Goal: Task Accomplishment & Management: Manage account settings

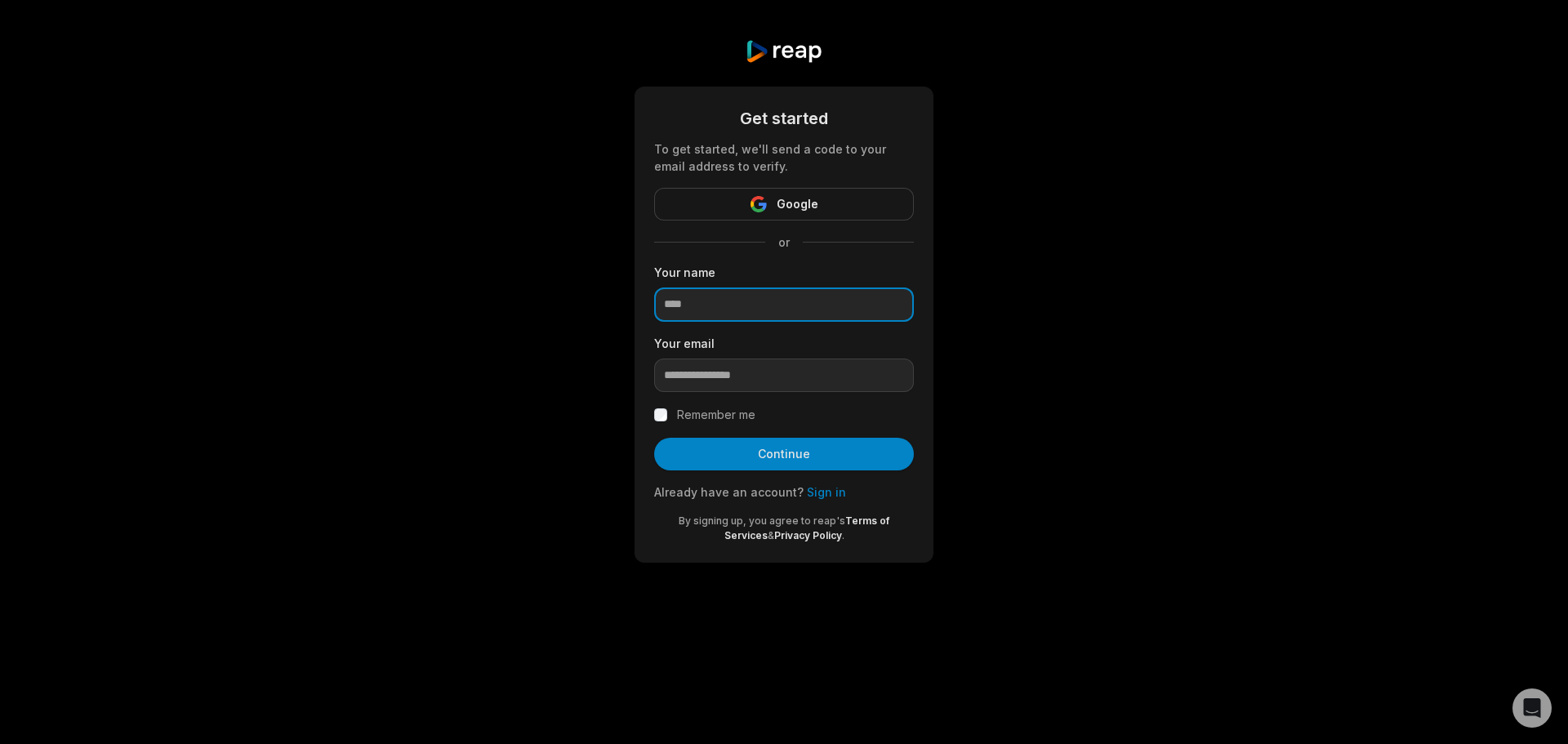
click at [726, 304] on input at bounding box center [784, 304] width 259 height 34
type input "******"
type input "**********"
click at [690, 412] on label "Remember me" at bounding box center [717, 414] width 79 height 19
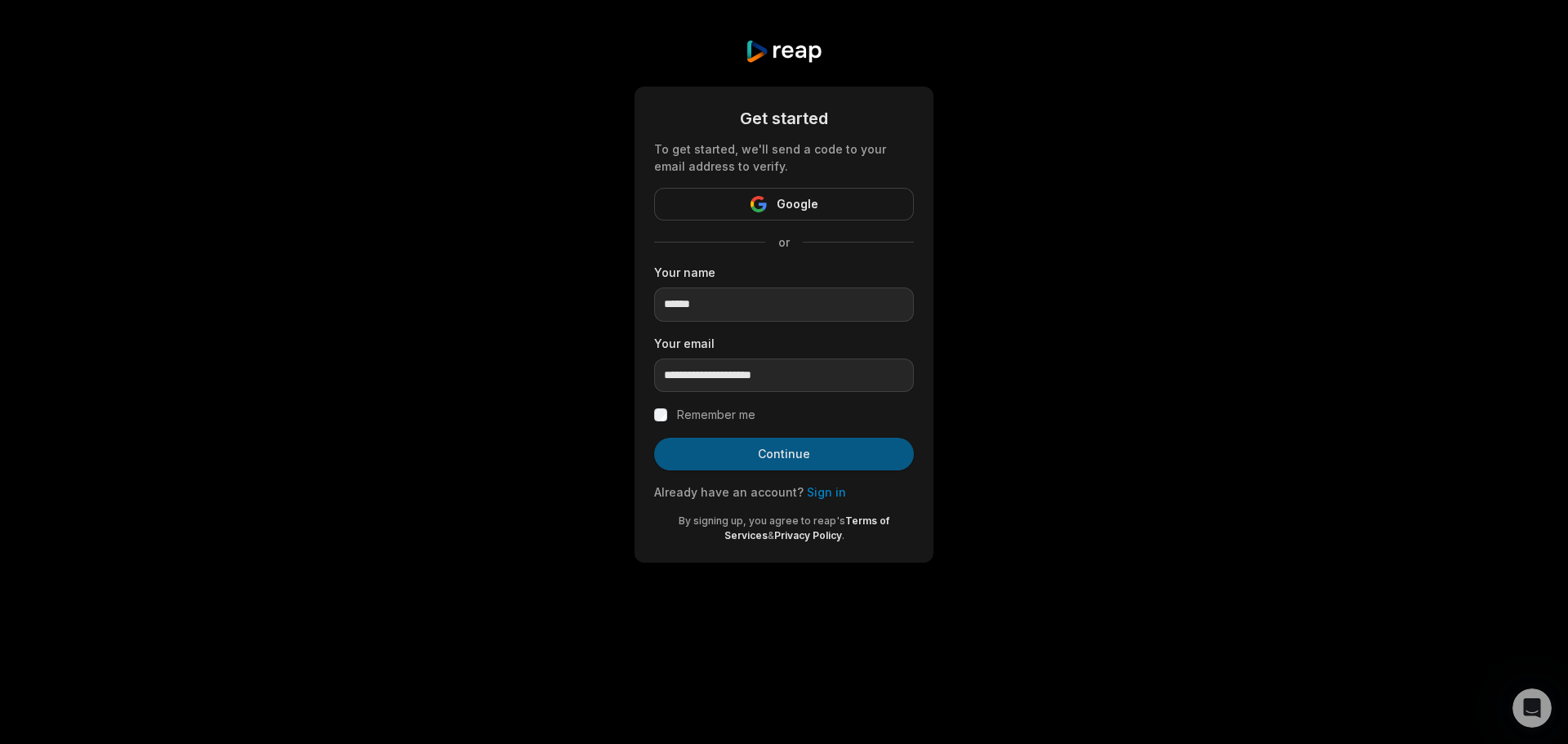
click at [756, 458] on button "Continue" at bounding box center [784, 454] width 259 height 33
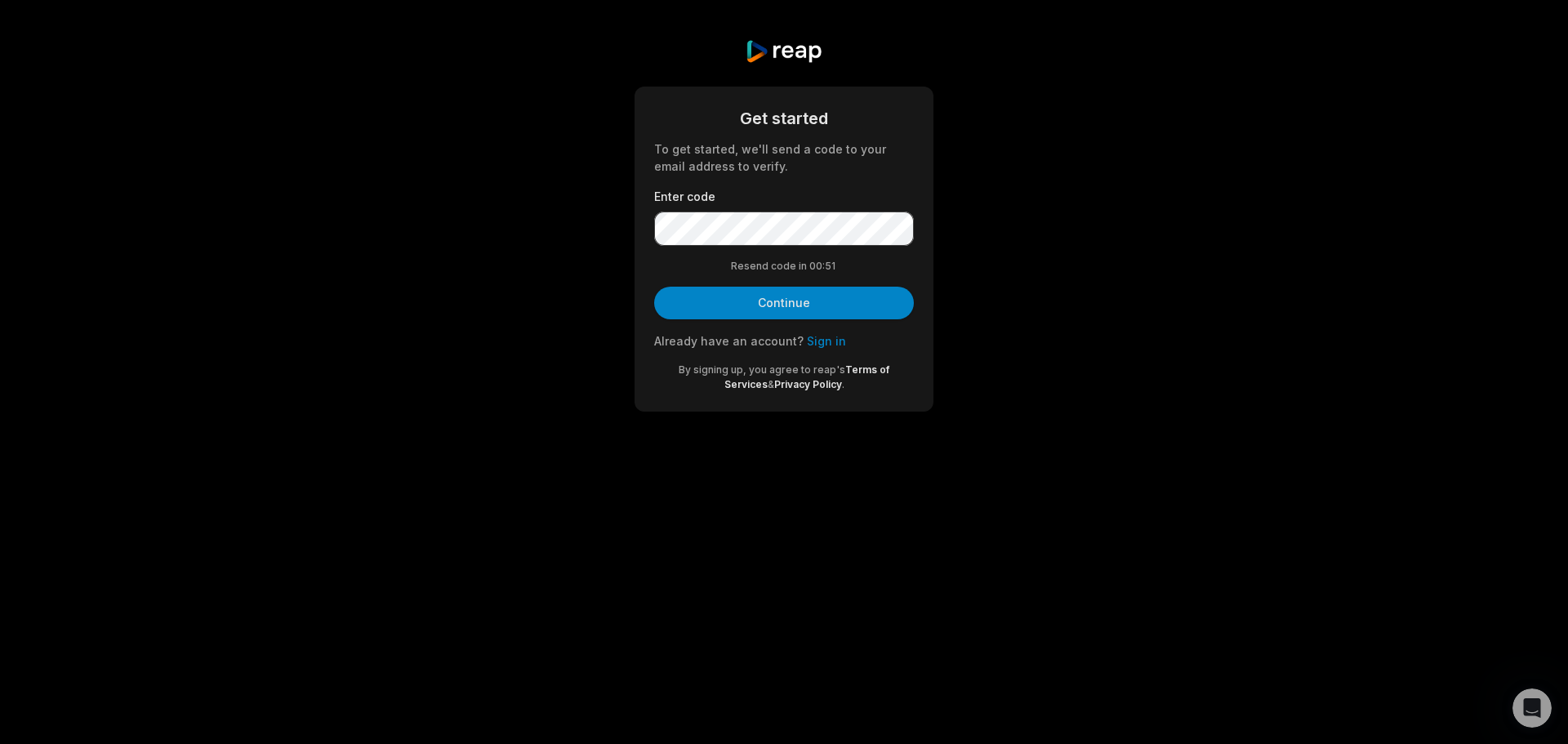
click at [539, 208] on div "Get started To get started, we'll send a code to your email address to verify. …" at bounding box center [784, 225] width 1568 height 451
click at [733, 301] on button "Continue" at bounding box center [784, 303] width 259 height 33
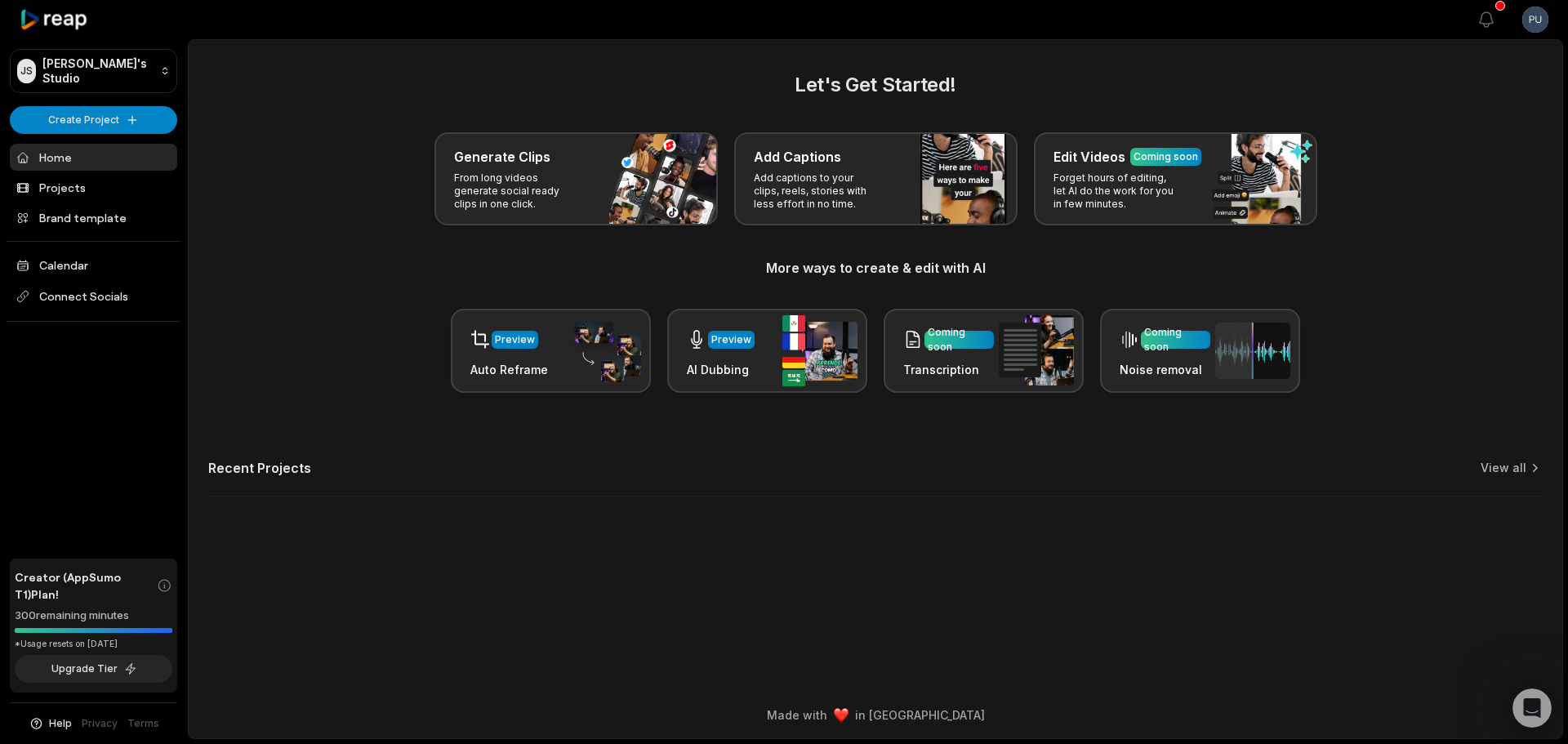
drag, startPoint x: 568, startPoint y: 471, endPoint x: 515, endPoint y: 447, distance: 58.2
click at [570, 472] on div "Recent Projects View all" at bounding box center [875, 478] width 1334 height 37
click at [1527, 33] on html "JS Juanma's Studio Create Project Home Projects Brand template Calendar Connect…" at bounding box center [784, 372] width 1568 height 744
click at [1464, 126] on div "Sign Out" at bounding box center [1476, 135] width 169 height 27
